Goal: Task Accomplishment & Management: Manage account settings

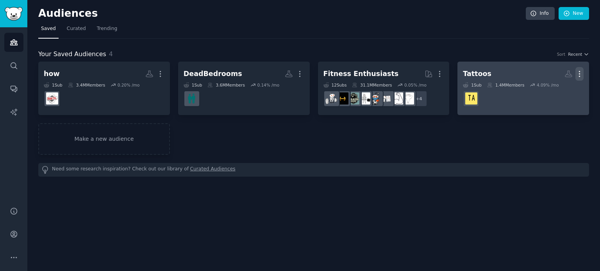
click at [579, 73] on icon "button" at bounding box center [579, 74] width 8 height 8
click at [566, 90] on p "Delete" at bounding box center [558, 90] width 18 height 8
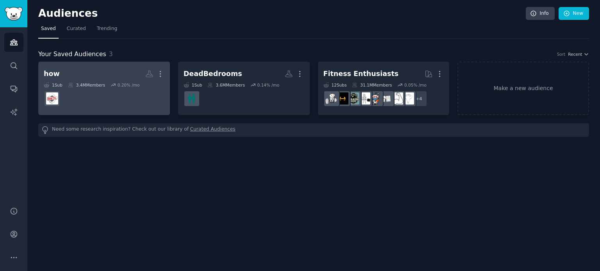
click at [111, 76] on h2 "how More" at bounding box center [104, 74] width 121 height 14
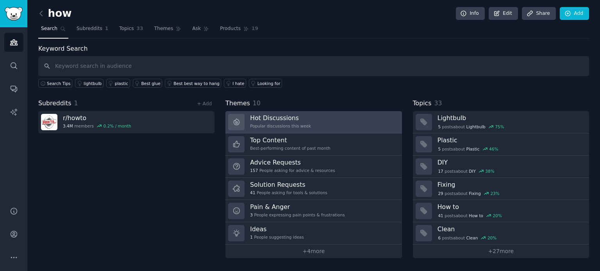
click at [301, 122] on div "Hot Discussions Popular discussions this week" at bounding box center [280, 122] width 61 height 16
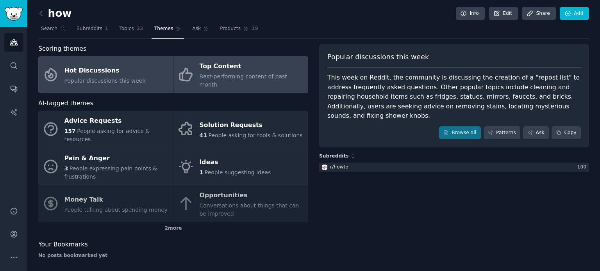
click at [224, 65] on div "Top Content" at bounding box center [251, 67] width 105 height 12
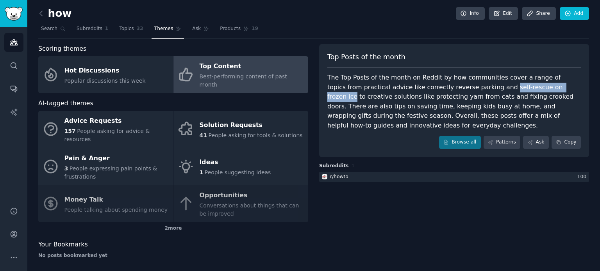
drag, startPoint x: 461, startPoint y: 87, endPoint x: 528, endPoint y: 87, distance: 67.1
click at [528, 87] on div "The Top Posts of the month on Reddit by how communities cover a range of topics…" at bounding box center [453, 101] width 253 height 57
click at [403, 103] on div "The Top Posts of the month on Reddit by how communities cover a range of topics…" at bounding box center [453, 101] width 253 height 57
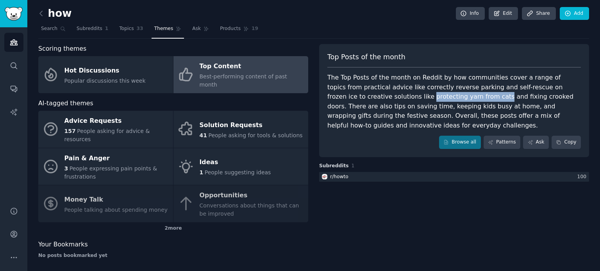
drag, startPoint x: 365, startPoint y: 97, endPoint x: 433, endPoint y: 97, distance: 67.9
click at [433, 97] on div "The Top Posts of the month on Reddit by how communities cover a range of topics…" at bounding box center [453, 101] width 253 height 57
copy div "protecting yarn from cats"
click at [402, 140] on div "Browse all Patterns Ask Copy" at bounding box center [453, 142] width 253 height 13
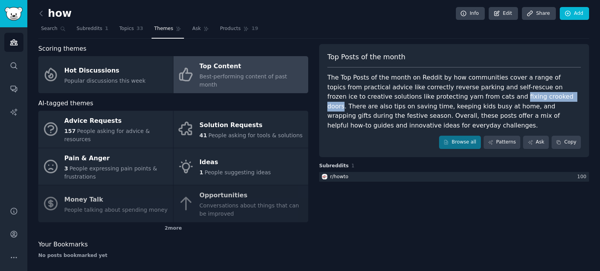
drag, startPoint x: 447, startPoint y: 97, endPoint x: 501, endPoint y: 98, distance: 54.3
click at [501, 98] on div "The Top Posts of the month on Reddit by how communities cover a range of topics…" at bounding box center [453, 101] width 253 height 57
copy div "fixing crooked doors"
click at [444, 108] on div "The Top Posts of the month on Reddit by how communities cover a range of topics…" at bounding box center [453, 101] width 253 height 57
drag, startPoint x: 447, startPoint y: 98, endPoint x: 502, endPoint y: 99, distance: 55.4
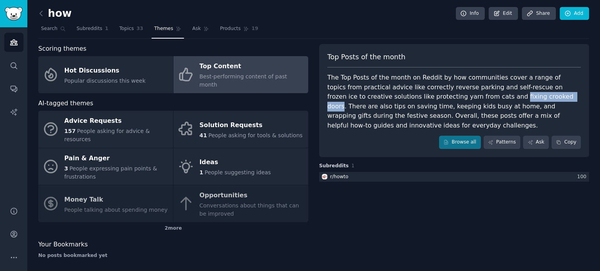
click at [502, 99] on div "The Top Posts of the month on Reddit by how communities cover a range of topics…" at bounding box center [453, 101] width 253 height 57
click at [448, 217] on div "Top Posts of the month The Top Posts of the month on Reddit by how communities …" at bounding box center [454, 154] width 270 height 221
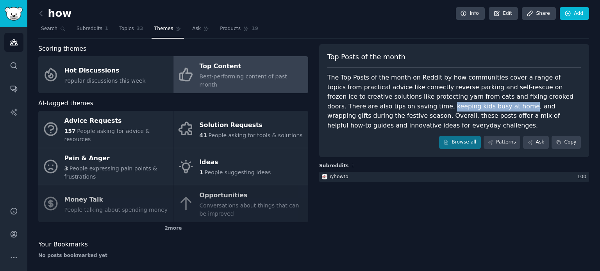
drag, startPoint x: 361, startPoint y: 106, endPoint x: 433, endPoint y: 107, distance: 71.4
click at [433, 107] on div "The Top Posts of the month on Reddit by how communities cover a range of topics…" at bounding box center [453, 101] width 253 height 57
copy div "keeping kids busy at home"
click at [495, 226] on div "Top Posts of the month The Top Posts of the month on Reddit by how communities …" at bounding box center [454, 154] width 270 height 221
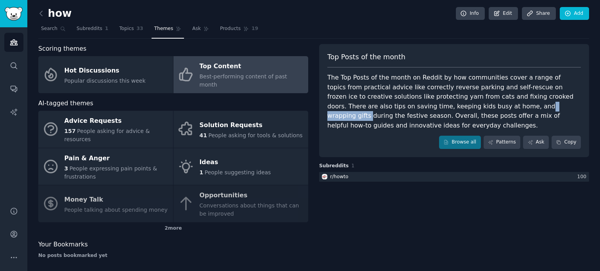
drag, startPoint x: 448, startPoint y: 109, endPoint x: 489, endPoint y: 110, distance: 41.4
click at [489, 110] on div "The Top Posts of the month on Reddit by how communities cover a range of topics…" at bounding box center [453, 101] width 253 height 57
drag, startPoint x: 481, startPoint y: 105, endPoint x: 503, endPoint y: 115, distance: 24.3
click at [503, 115] on div "The Top Posts of the month on Reddit by how communities cover a range of topics…" at bounding box center [453, 101] width 253 height 57
drag, startPoint x: 449, startPoint y: 105, endPoint x: 557, endPoint y: 107, distance: 108.5
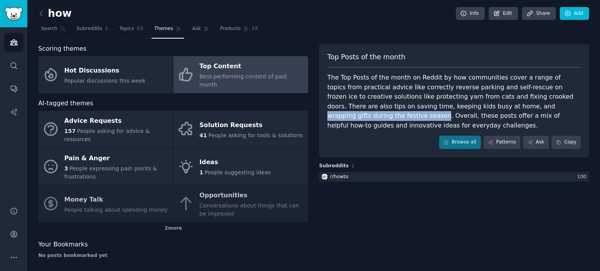
click at [557, 107] on div "The Top Posts of the month on Reddit by how communities cover a range of topics…" at bounding box center [453, 101] width 253 height 57
copy div "wrapping gifts during the festive season"
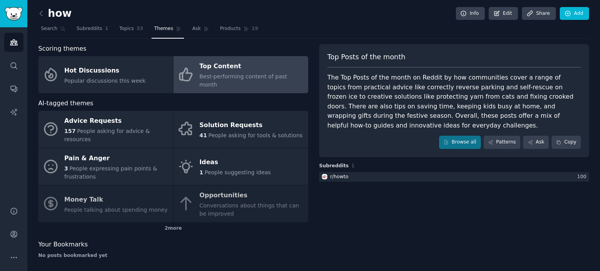
click at [395, 136] on div "Browse all Patterns Ask Copy" at bounding box center [453, 142] width 253 height 13
click at [42, 13] on icon at bounding box center [41, 13] width 8 height 8
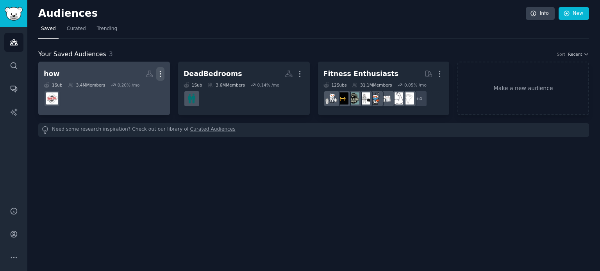
click at [158, 75] on icon "button" at bounding box center [160, 74] width 8 height 8
click at [139, 90] on p "Delete" at bounding box center [139, 90] width 18 height 8
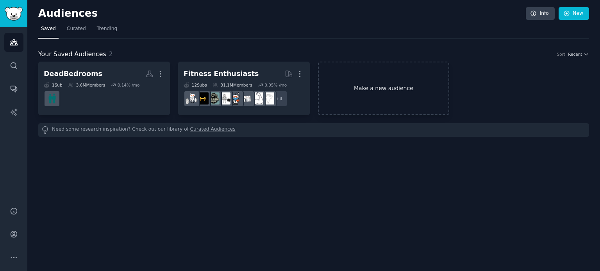
click at [399, 93] on link "Make a new audience" at bounding box center [384, 88] width 132 height 53
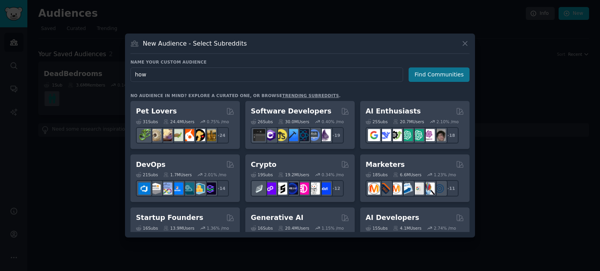
type input "how"
click at [436, 74] on button "Find Communities" at bounding box center [438, 75] width 61 height 14
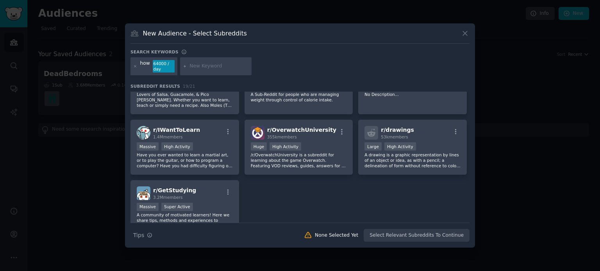
scroll to position [311, 0]
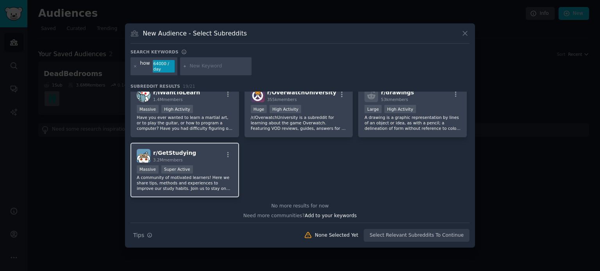
click at [176, 177] on p "A community of motivated learners! Here we share tips, methods and experiences …" at bounding box center [185, 183] width 96 height 16
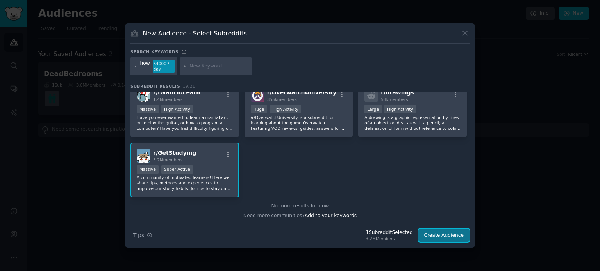
click at [439, 237] on button "Create Audience" at bounding box center [444, 235] width 52 height 13
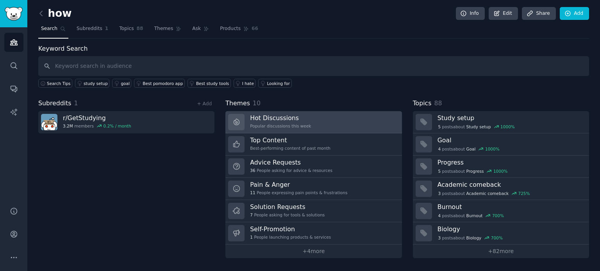
click at [317, 118] on link "Hot Discussions Popular discussions this week" at bounding box center [313, 122] width 176 height 22
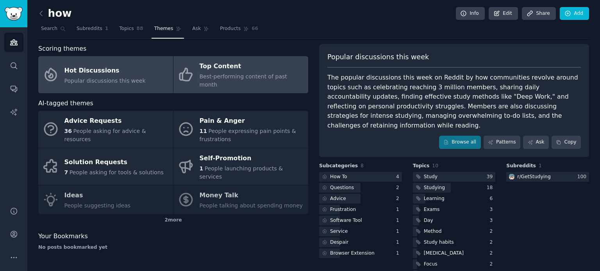
click at [244, 70] on div "Top Content" at bounding box center [251, 67] width 105 height 12
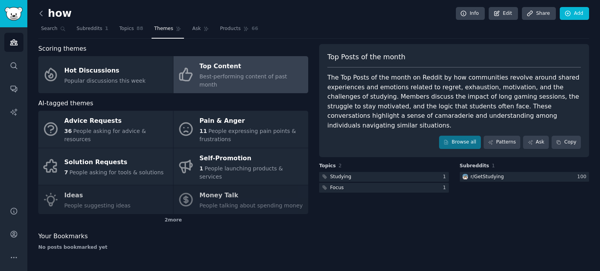
click at [40, 13] on icon at bounding box center [41, 13] width 2 height 5
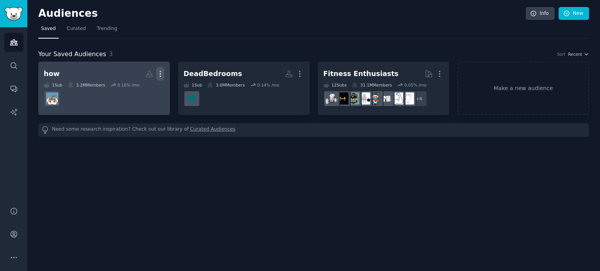
click at [160, 73] on icon "button" at bounding box center [160, 74] width 8 height 8
click at [139, 90] on p "Delete" at bounding box center [139, 90] width 18 height 8
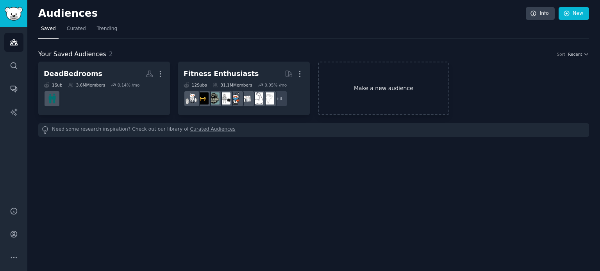
click at [383, 88] on link "Make a new audience" at bounding box center [384, 88] width 132 height 53
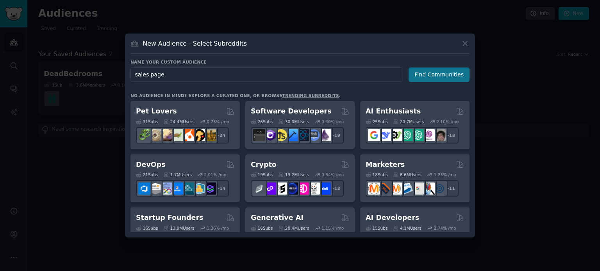
type input "sales page"
click at [457, 73] on button "Find Communities" at bounding box center [438, 75] width 61 height 14
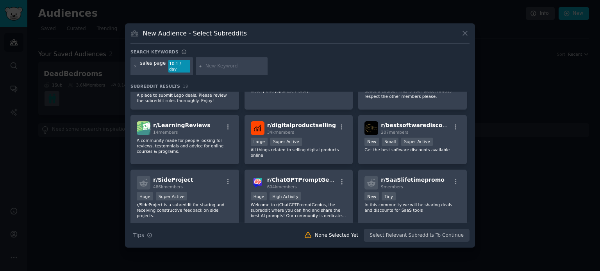
scroll to position [195, 0]
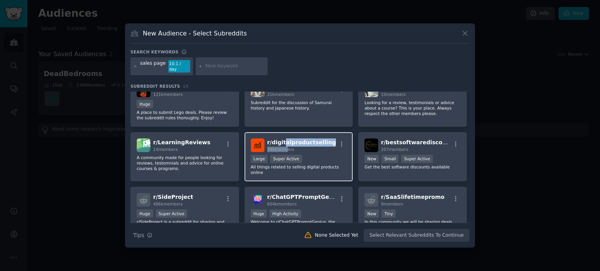
drag, startPoint x: 295, startPoint y: 142, endPoint x: 282, endPoint y: 142, distance: 12.9
click at [282, 142] on h2 "r/ digitalproductselling 34k members" at bounding box center [301, 146] width 69 height 14
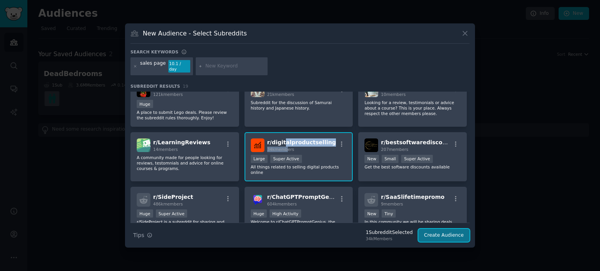
click at [434, 234] on button "Create Audience" at bounding box center [444, 235] width 52 height 13
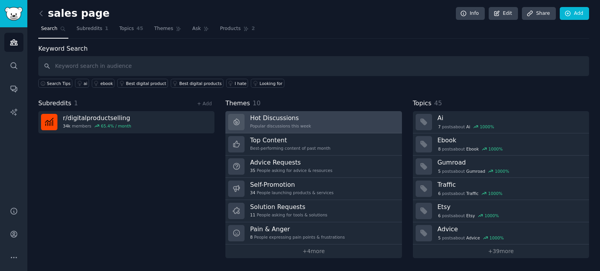
click at [296, 118] on h3 "Hot Discussions" at bounding box center [280, 118] width 61 height 8
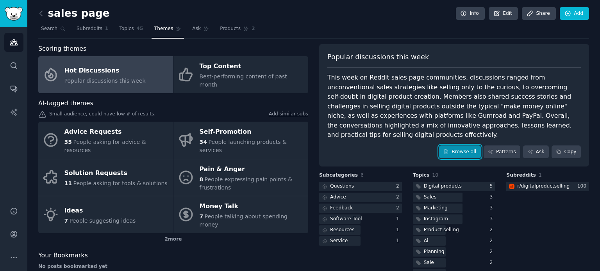
click at [468, 146] on link "Browse all" at bounding box center [460, 152] width 42 height 13
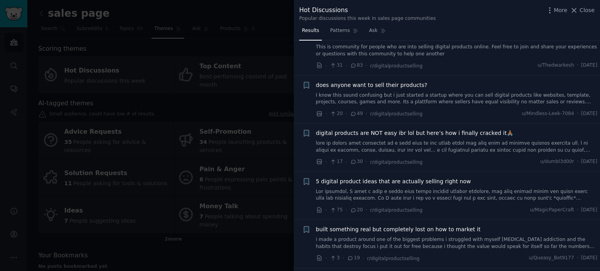
scroll to position [39, 0]
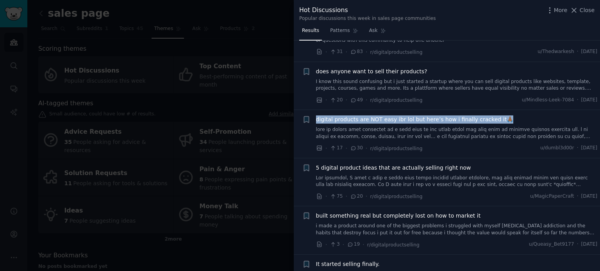
drag, startPoint x: 312, startPoint y: 119, endPoint x: 498, endPoint y: 120, distance: 185.8
click at [498, 120] on div "+ digital products are NOT easy ibr lol but here’s how i finally cracked it🙏🏾 ·…" at bounding box center [449, 134] width 295 height 37
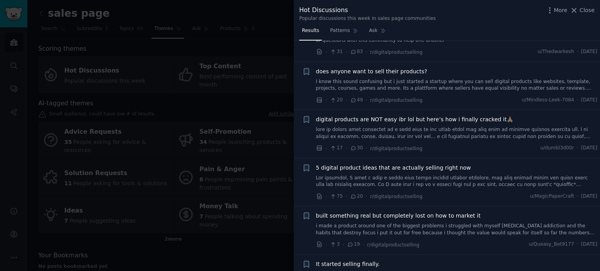
click at [300, 196] on li "Reddit text submission + 5 digital product ideas that are actually selling righ…" at bounding box center [447, 182] width 306 height 48
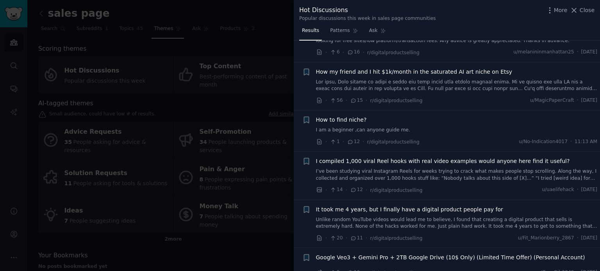
scroll to position [195, 0]
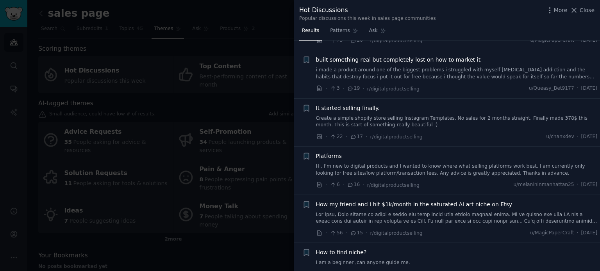
drag, startPoint x: 585, startPoint y: 10, endPoint x: 588, endPoint y: 14, distance: 4.7
click at [585, 10] on span "Close" at bounding box center [586, 10] width 15 height 8
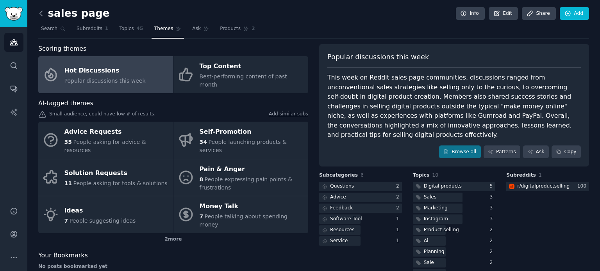
click at [41, 13] on icon at bounding box center [41, 13] width 8 height 8
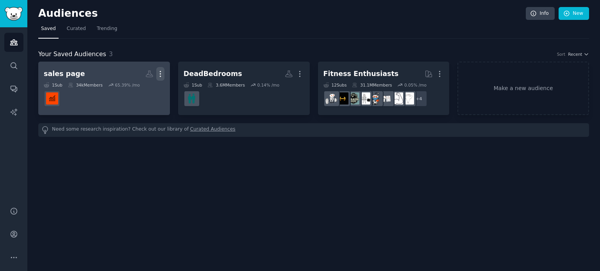
click at [160, 73] on icon "button" at bounding box center [160, 73] width 1 height 5
click at [144, 87] on p "Delete" at bounding box center [139, 90] width 18 height 8
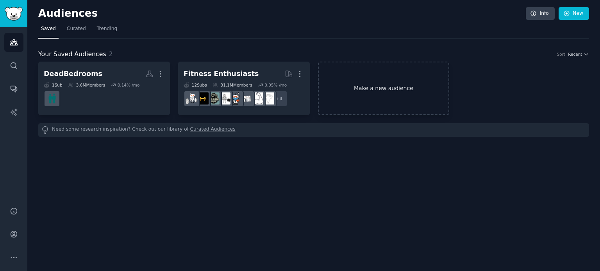
click at [370, 91] on link "Make a new audience" at bounding box center [384, 88] width 132 height 53
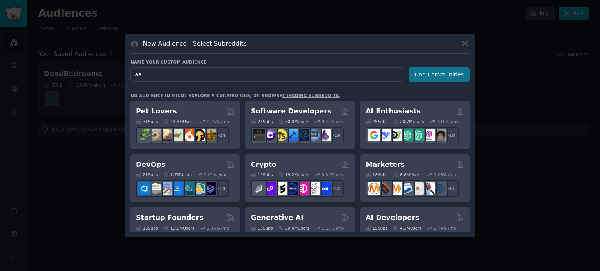
type input "aa"
click at [422, 73] on button "Find Communities" at bounding box center [438, 75] width 61 height 14
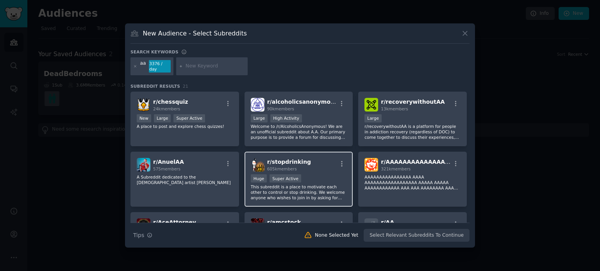
click at [315, 187] on p "This subreddit is a place to motivate each other to control or stop drinking. W…" at bounding box center [299, 192] width 96 height 16
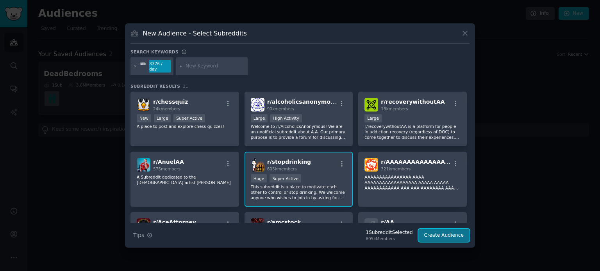
click at [446, 233] on button "Create Audience" at bounding box center [444, 235] width 52 height 13
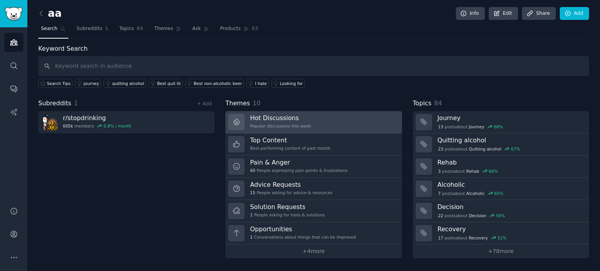
click at [282, 120] on h3 "Hot Discussions" at bounding box center [280, 118] width 61 height 8
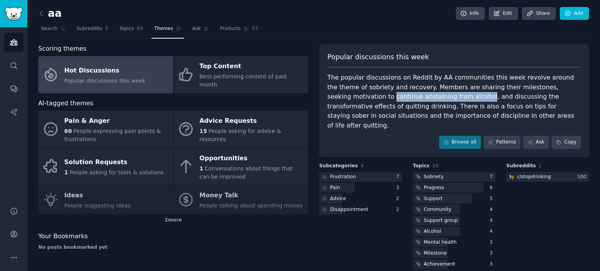
drag, startPoint x: 326, startPoint y: 97, endPoint x: 415, endPoint y: 97, distance: 89.0
click at [415, 97] on div "The popular discussions on Reddit by AA communities this week revolve around th…" at bounding box center [453, 101] width 253 height 57
copy div "continue abstaining from alcohol"
click at [398, 115] on div "The popular discussions on Reddit by AA communities this week revolve around th…" at bounding box center [453, 101] width 253 height 57
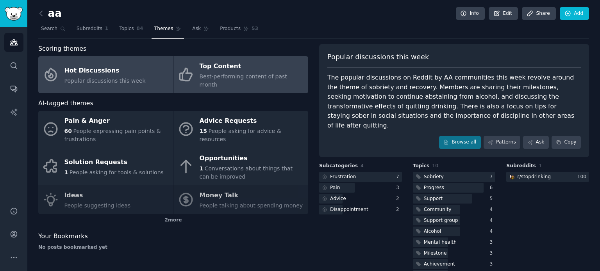
click at [239, 67] on div "Top Content" at bounding box center [251, 67] width 105 height 12
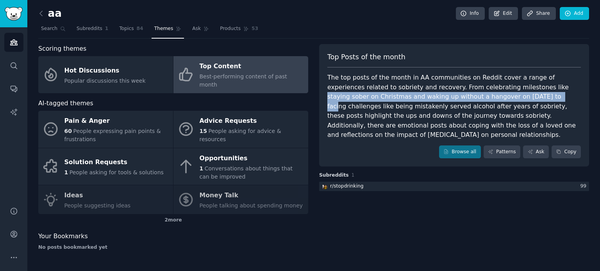
drag, startPoint x: 506, startPoint y: 86, endPoint x: 472, endPoint y: 100, distance: 35.9
click at [472, 100] on div "The top posts of the month in AA communities on Reddit cover a range of experie…" at bounding box center [453, 106] width 253 height 67
copy div "staying sober on Christmas and waking up without a hangover on [DATE]"
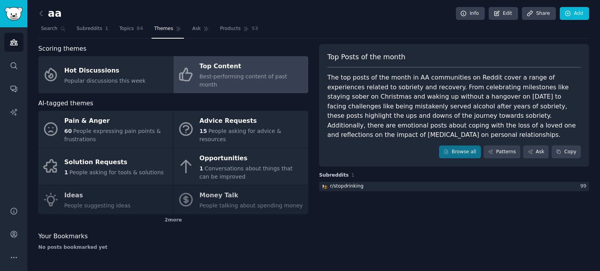
click at [415, 172] on h3 "Subreddits 1" at bounding box center [454, 175] width 270 height 7
click at [466, 146] on link "Browse all" at bounding box center [460, 152] width 42 height 13
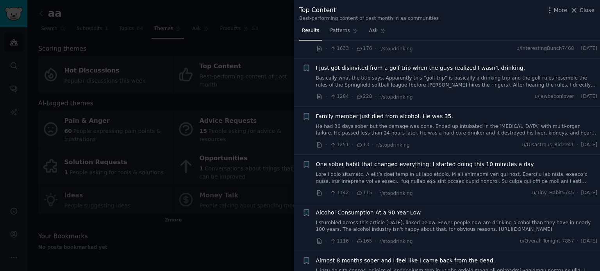
scroll to position [156, 0]
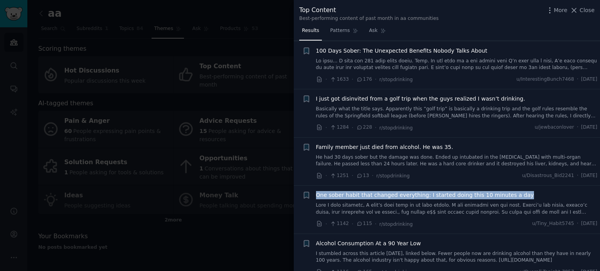
drag, startPoint x: 313, startPoint y: 194, endPoint x: 514, endPoint y: 196, distance: 200.3
click at [514, 196] on div "Bookmark this conversation + One sober habit that changed everything: I started…" at bounding box center [449, 209] width 295 height 37
copy span "One sober habit that changed everything: I started doing this 10 minutes a day"
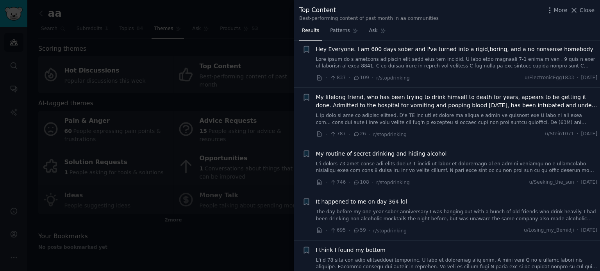
scroll to position [586, 0]
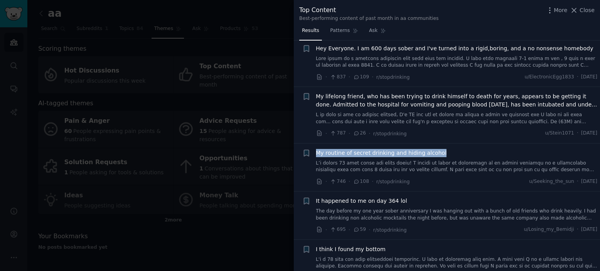
drag, startPoint x: 312, startPoint y: 152, endPoint x: 438, endPoint y: 153, distance: 126.5
click at [438, 153] on div "+ My routine of secret drinking and hiding alcohol · 746 · 108 · r/stopdrinking…" at bounding box center [449, 167] width 295 height 37
copy span "My routine of secret drinking and hiding alcohol"
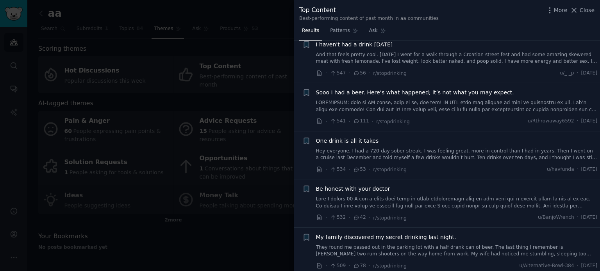
scroll to position [1327, 0]
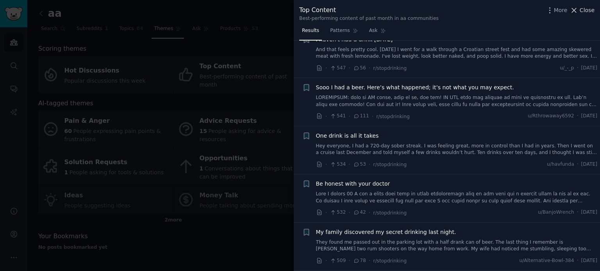
click at [586, 9] on span "Close" at bounding box center [586, 10] width 15 height 8
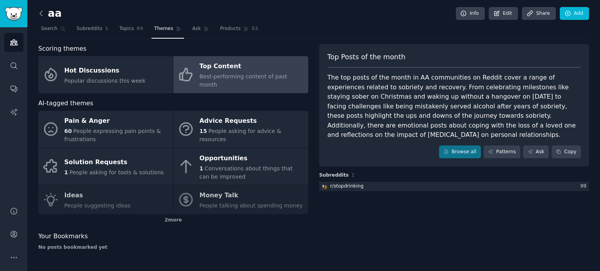
click at [39, 12] on icon at bounding box center [41, 13] width 8 height 8
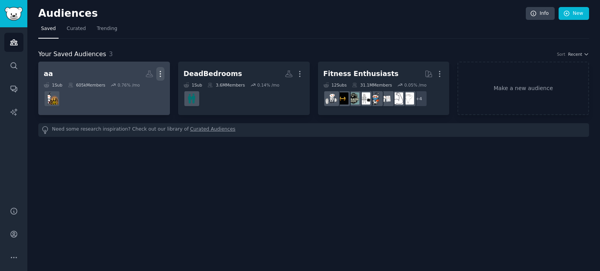
click at [158, 72] on icon "button" at bounding box center [160, 74] width 8 height 8
click at [140, 90] on p "Delete" at bounding box center [139, 90] width 18 height 8
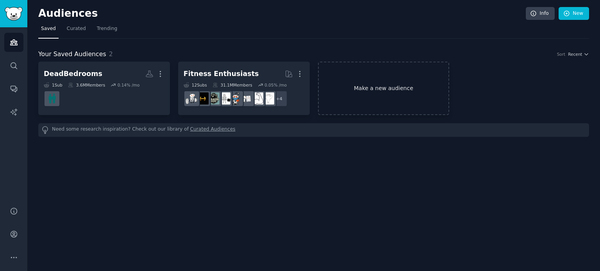
click at [396, 93] on link "Make a new audience" at bounding box center [384, 88] width 132 height 53
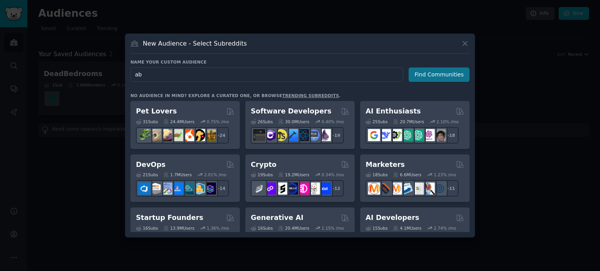
type input "ab"
click at [427, 75] on button "Find Communities" at bounding box center [438, 75] width 61 height 14
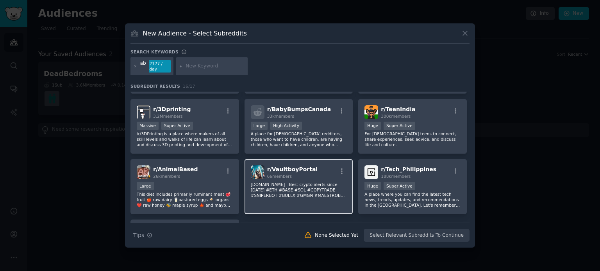
scroll to position [117, 0]
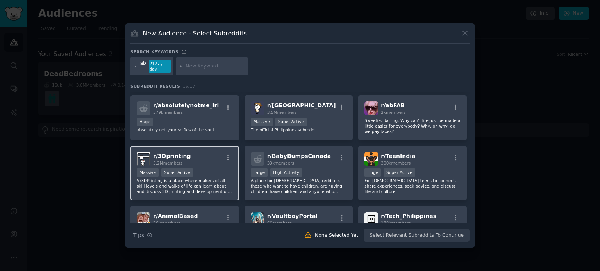
click at [202, 182] on p "/r/3DPrinting is a place where makers of all skill levels and walks of life can…" at bounding box center [185, 186] width 96 height 16
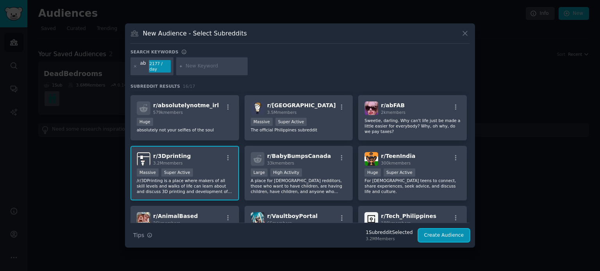
click at [448, 232] on button "Create Audience" at bounding box center [444, 235] width 52 height 13
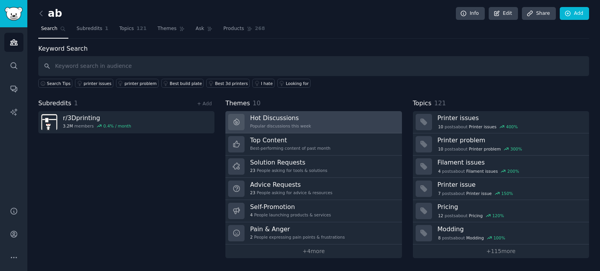
click at [269, 114] on h3 "Hot Discussions" at bounding box center [280, 118] width 61 height 8
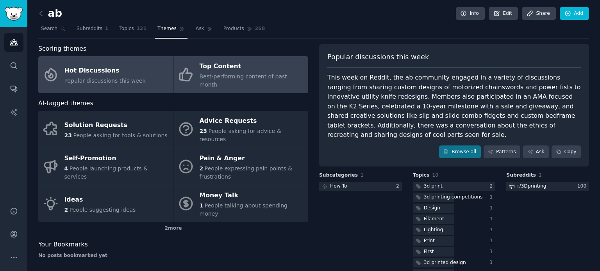
click at [241, 73] on span "Best-performing content of past month" at bounding box center [242, 80] width 87 height 14
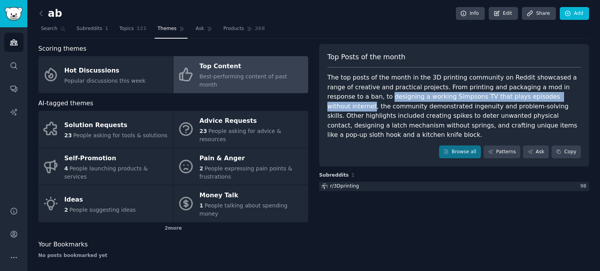
drag, startPoint x: 328, startPoint y: 96, endPoint x: 516, endPoint y: 94, distance: 188.6
click at [516, 94] on div "The top posts of the month in the 3D printing community on Reddit showcased a r…" at bounding box center [453, 106] width 253 height 67
copy div "designing a working Simpsons TV that plays episodes without internet"
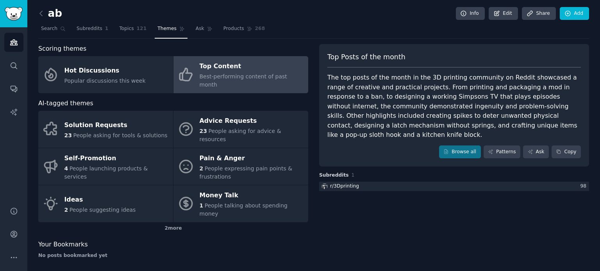
click at [408, 118] on div "The top posts of the month in the 3D printing community on Reddit showcased a r…" at bounding box center [453, 106] width 253 height 67
click at [40, 14] on icon at bounding box center [41, 13] width 2 height 5
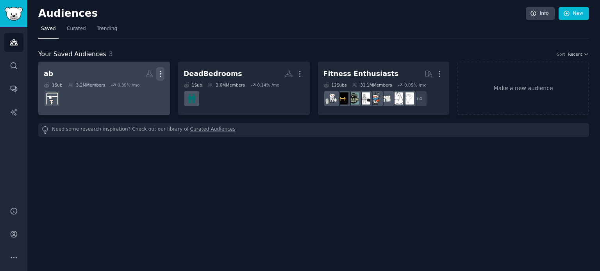
click at [159, 73] on icon "button" at bounding box center [160, 74] width 8 height 8
click at [143, 90] on p "Delete" at bounding box center [139, 90] width 18 height 8
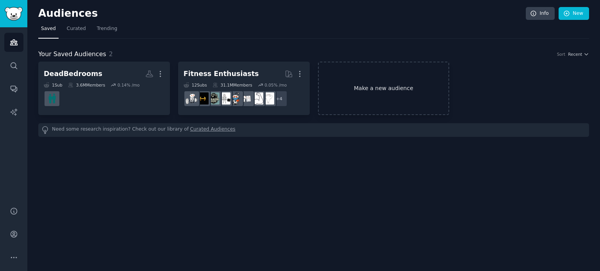
click at [372, 90] on link "Make a new audience" at bounding box center [384, 88] width 132 height 53
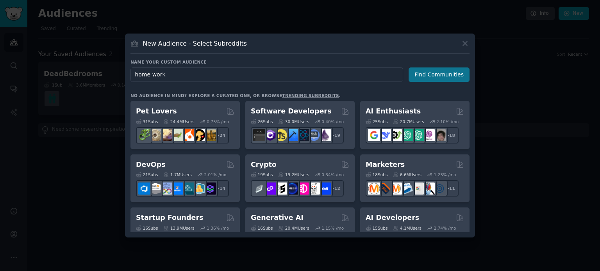
type input "home work"
click at [438, 76] on button "Find Communities" at bounding box center [438, 75] width 61 height 14
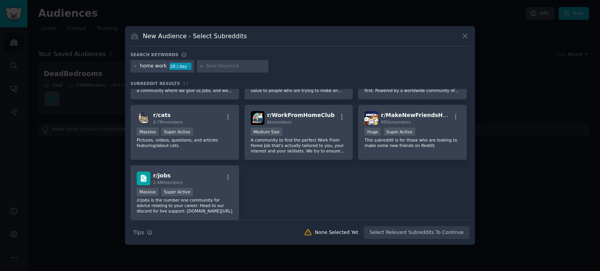
scroll to position [190, 0]
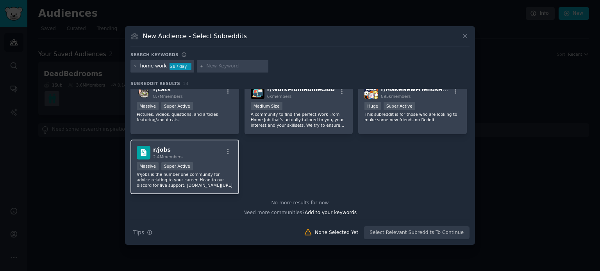
drag, startPoint x: 189, startPoint y: 173, endPoint x: 191, endPoint y: 178, distance: 5.4
click at [191, 178] on p "/r/jobs is the number one community for advice relating to your career. Head to…" at bounding box center [185, 180] width 96 height 16
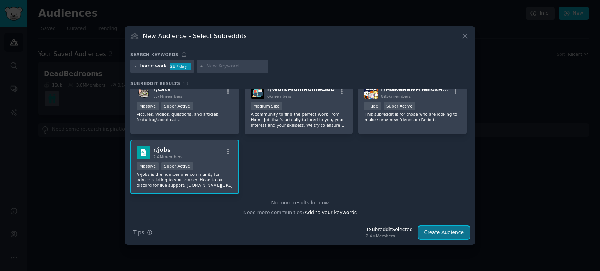
click at [437, 234] on button "Create Audience" at bounding box center [444, 232] width 52 height 13
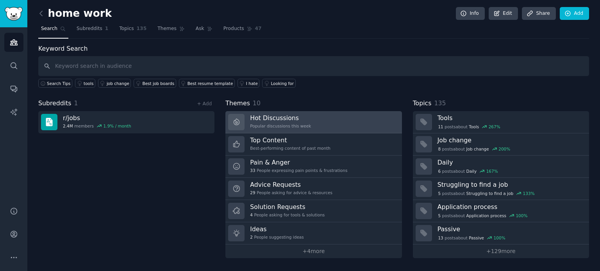
click at [270, 118] on h3 "Hot Discussions" at bounding box center [280, 118] width 61 height 8
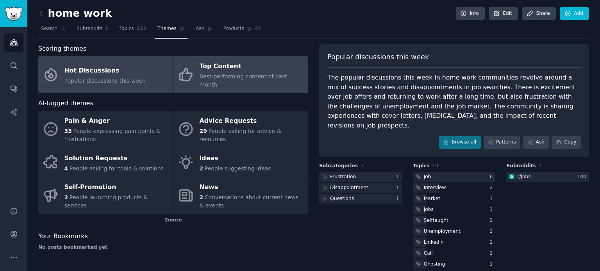
click at [235, 68] on div "Top Content" at bounding box center [251, 67] width 105 height 12
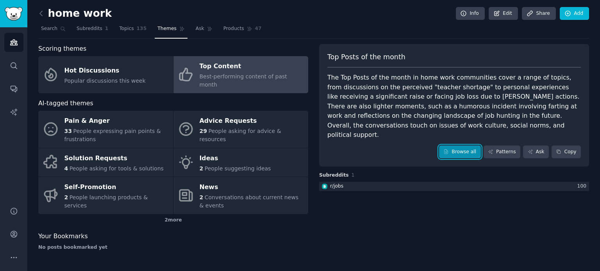
click at [473, 146] on link "Browse all" at bounding box center [460, 152] width 42 height 13
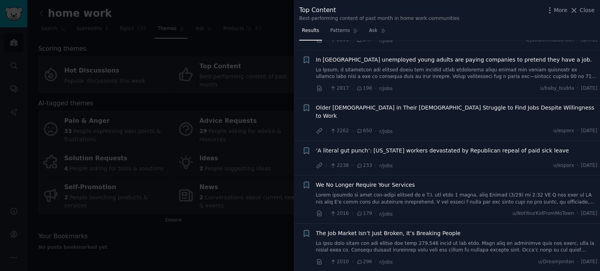
scroll to position [390, 0]
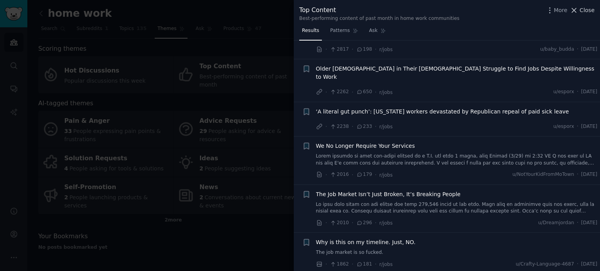
click at [584, 9] on span "Close" at bounding box center [586, 10] width 15 height 8
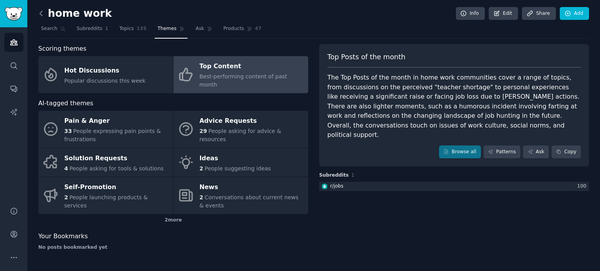
click at [42, 13] on icon at bounding box center [41, 13] width 8 height 8
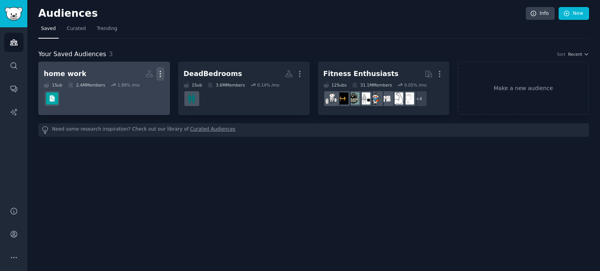
click at [160, 74] on icon "button" at bounding box center [160, 73] width 1 height 5
click at [143, 92] on p "Delete" at bounding box center [139, 90] width 18 height 8
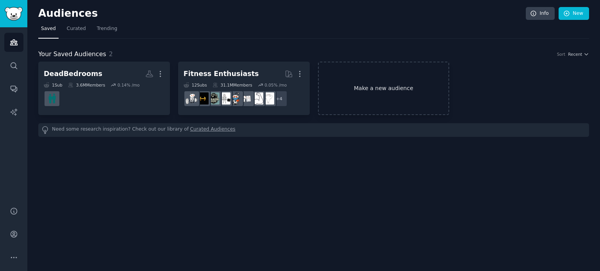
click at [408, 93] on link "Make a new audience" at bounding box center [384, 88] width 132 height 53
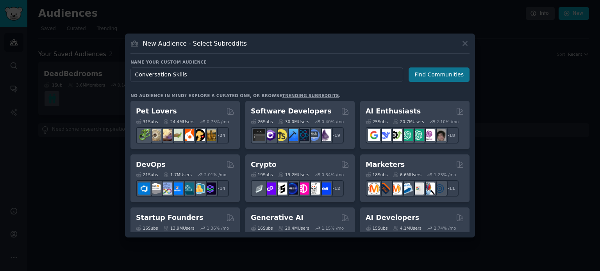
type input "Conversation Skills"
click at [434, 75] on button "Find Communities" at bounding box center [438, 75] width 61 height 14
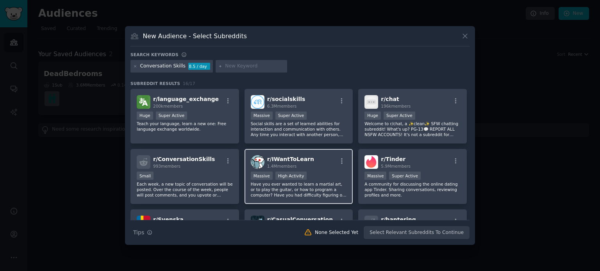
click at [298, 170] on div "r/ IWantToLearn 1.4M members >= 80th percentile for submissions / day Massive H…" at bounding box center [298, 176] width 109 height 55
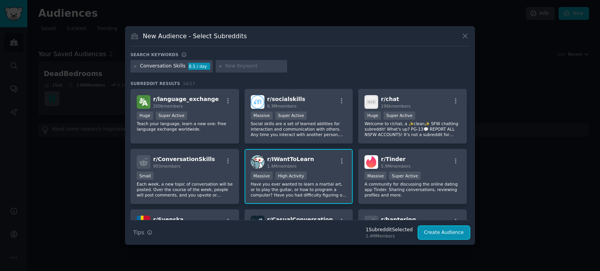
click at [458, 231] on button "Create Audience" at bounding box center [444, 232] width 52 height 13
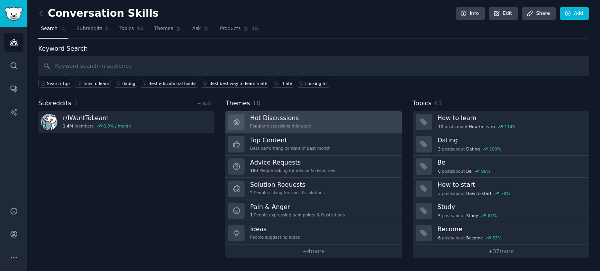
click at [290, 119] on h3 "Hot Discussions" at bounding box center [280, 118] width 61 height 8
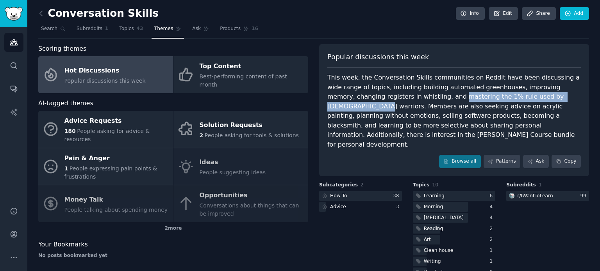
drag, startPoint x: 371, startPoint y: 98, endPoint x: 504, endPoint y: 95, distance: 132.8
click at [504, 95] on div "This week, the Conversation Skills communities on Reddit have been discussing a…" at bounding box center [453, 111] width 253 height 77
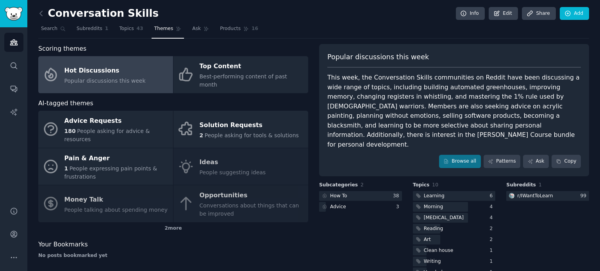
click at [517, 113] on div "This week, the Conversation Skills communities on Reddit have been discussing a…" at bounding box center [453, 111] width 253 height 77
click at [463, 155] on link "Browse all" at bounding box center [460, 161] width 42 height 13
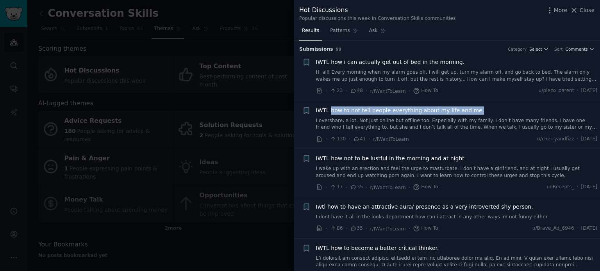
drag, startPoint x: 472, startPoint y: 110, endPoint x: 330, endPoint y: 109, distance: 142.5
click at [330, 109] on div "IWTL how to not tell people everything about my life and me." at bounding box center [456, 111] width 281 height 8
